Goal: Check status: Check status

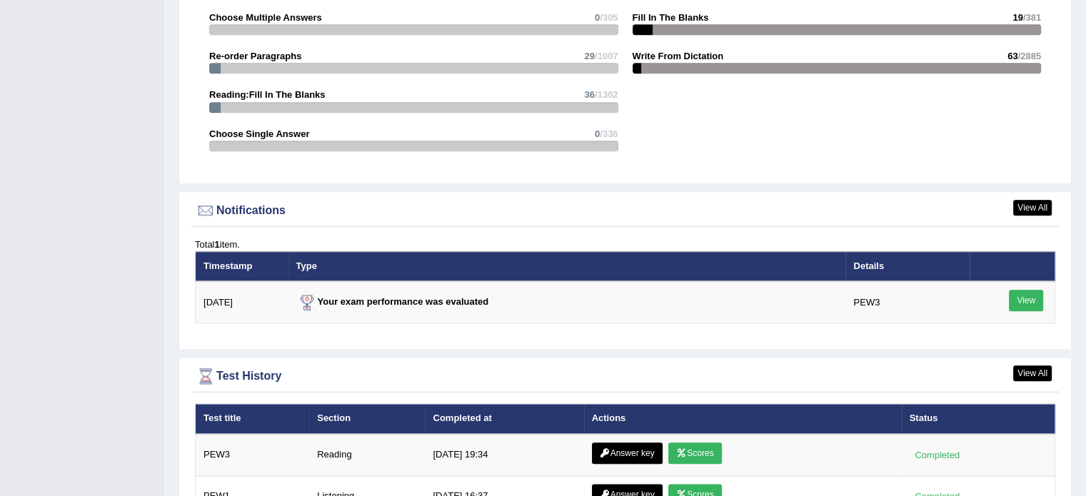
scroll to position [1557, 0]
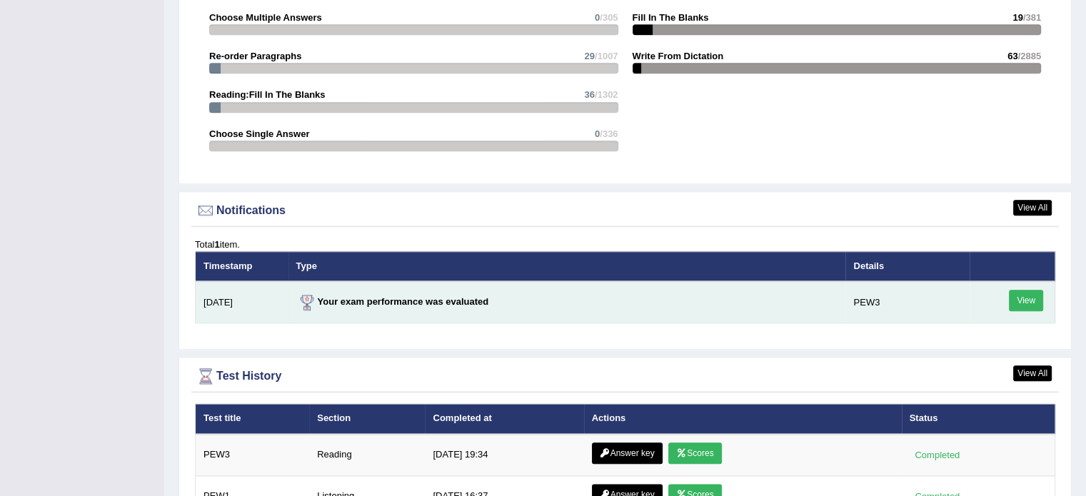
click at [1021, 300] on link "View" at bounding box center [1026, 300] width 34 height 21
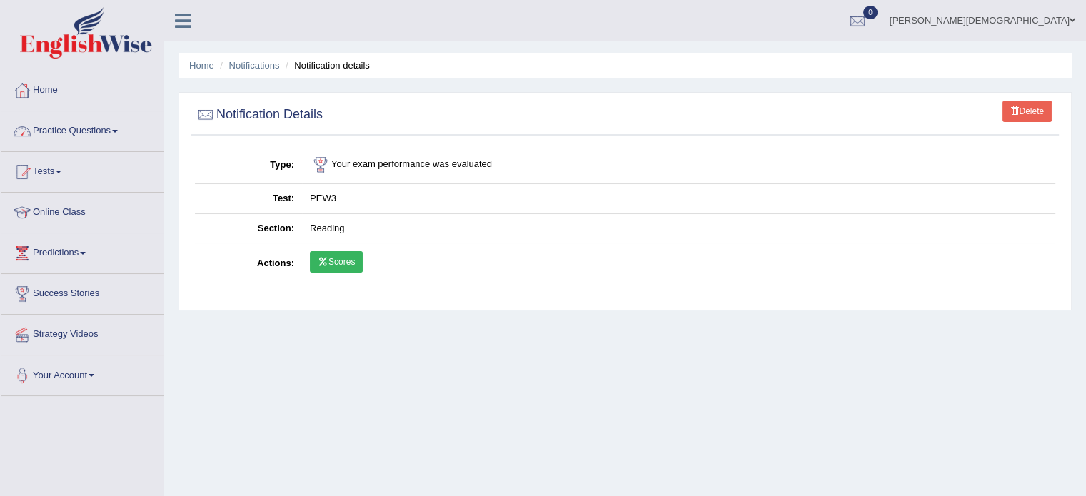
click at [52, 91] on link "Home" at bounding box center [82, 89] width 163 height 36
